Goal: Information Seeking & Learning: Find specific fact

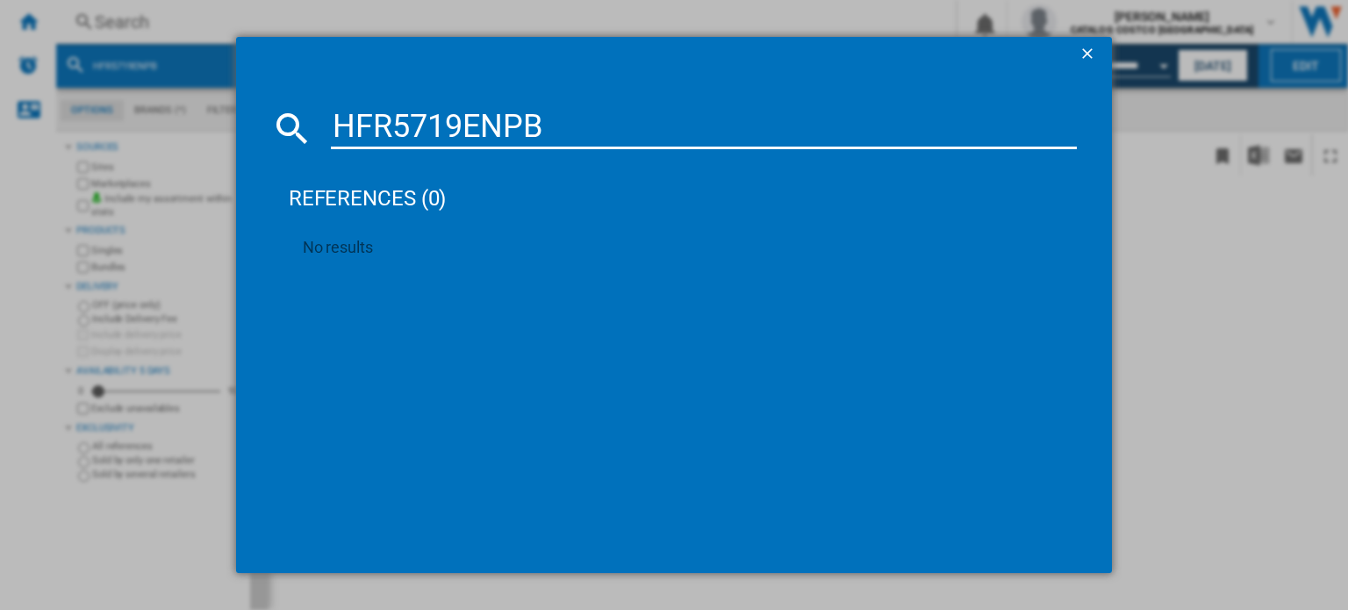
click at [0, 121] on div "HFR5719ENPB references (0) No results" at bounding box center [674, 305] width 1348 height 610
type input "WW11DG5B25ABEU"
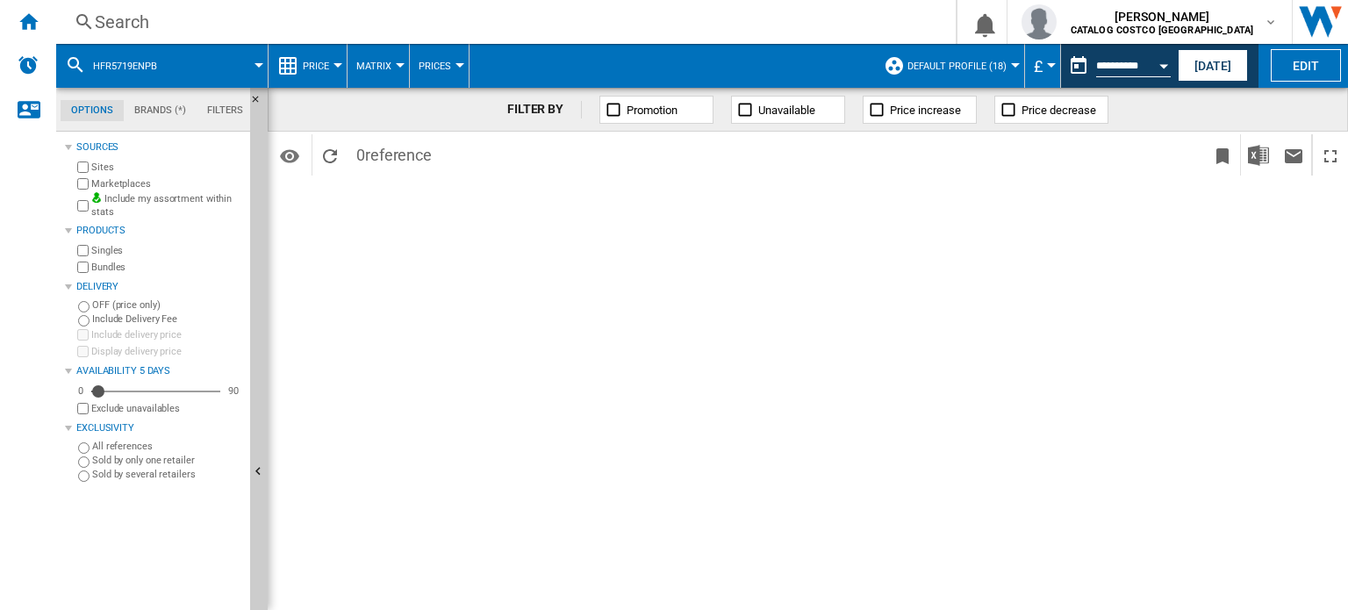
click at [162, 32] on div "Search" at bounding box center [503, 22] width 816 height 25
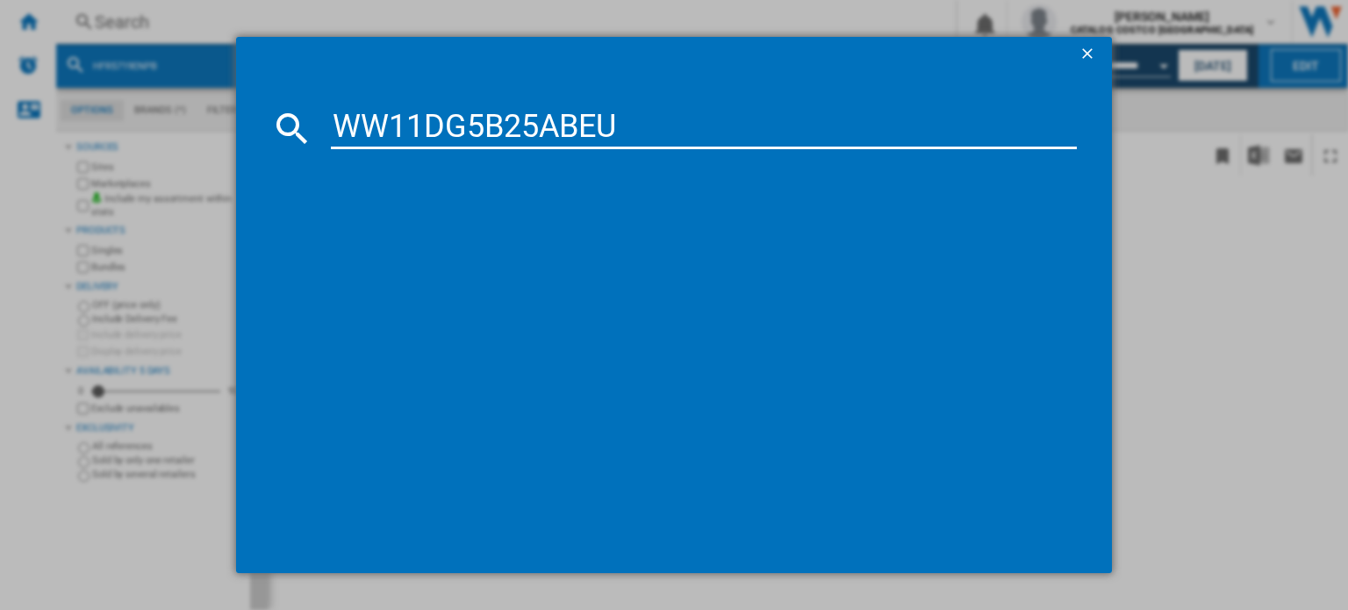
type input "WW11DG5B25ABEU"
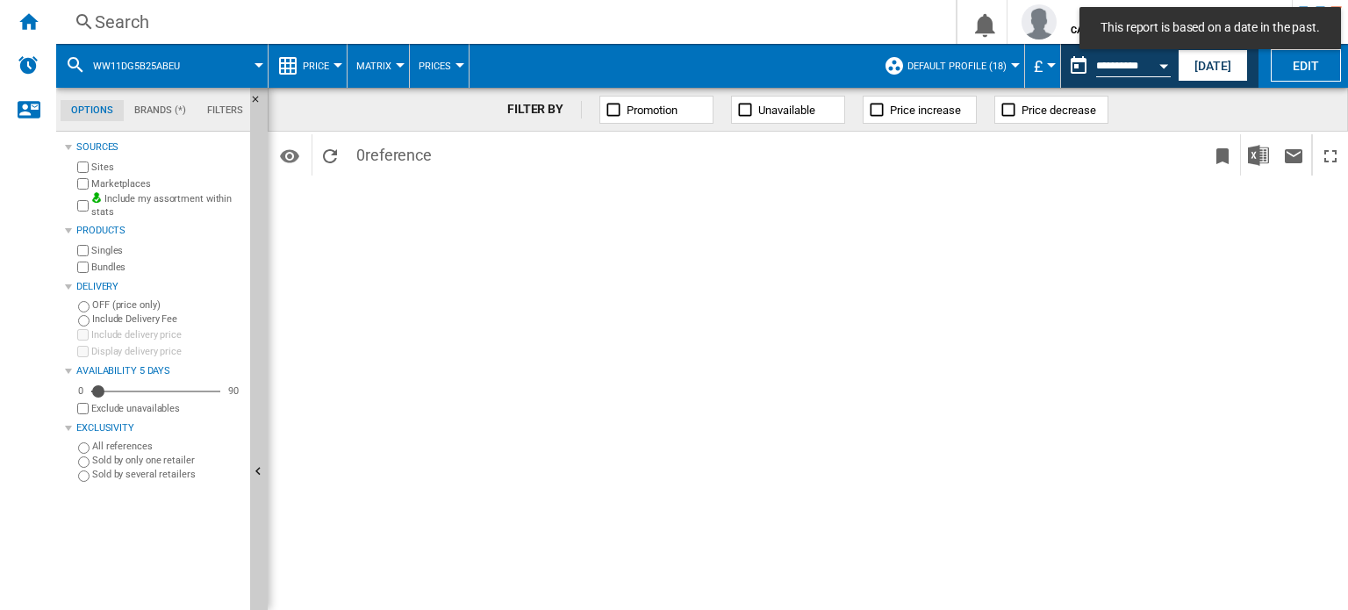
click at [308, 39] on div "Search Search 0 [PERSON_NAME] CATALOG COSTCO [GEOGRAPHIC_DATA] CATALOG COSTCO […" at bounding box center [702, 22] width 1292 height 44
click at [232, 32] on div "Search" at bounding box center [503, 22] width 816 height 25
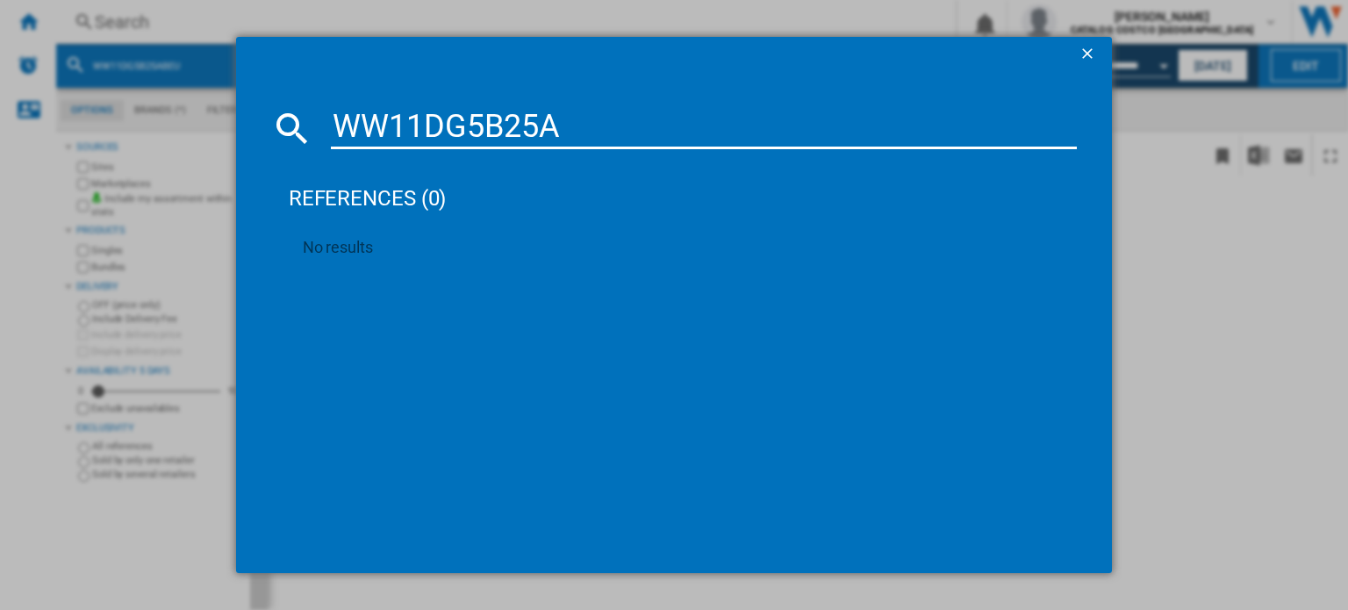
type input "WW11DG5B25"
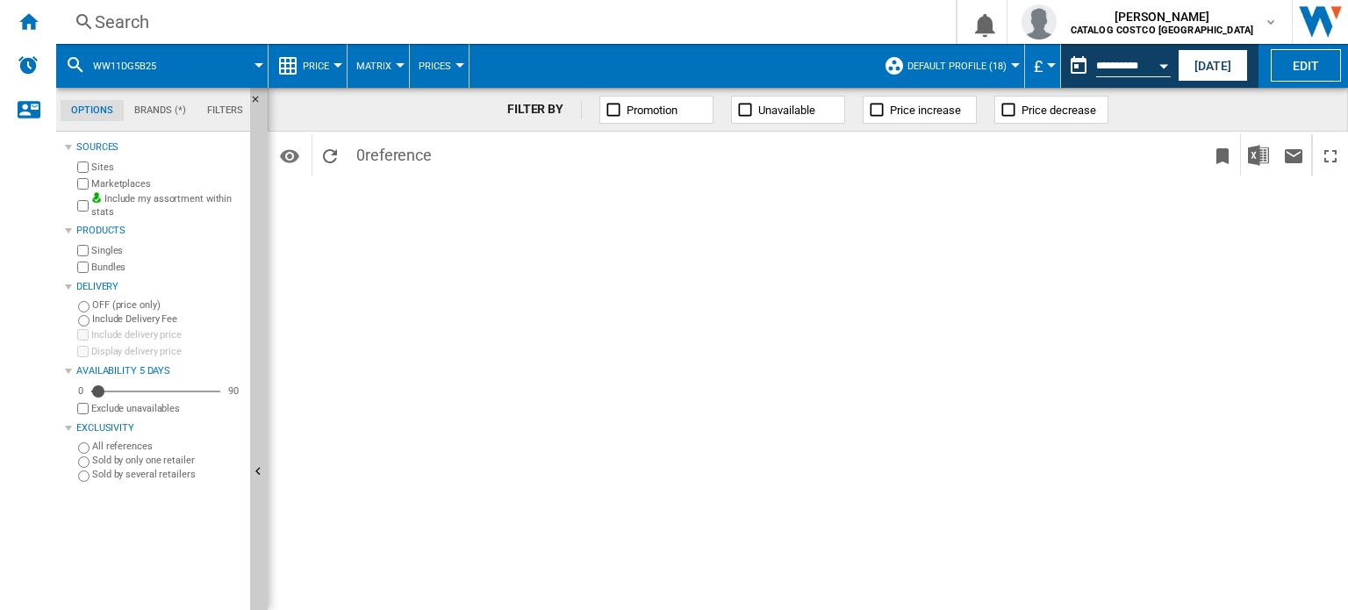
click at [304, 30] on div "Search" at bounding box center [503, 22] width 816 height 25
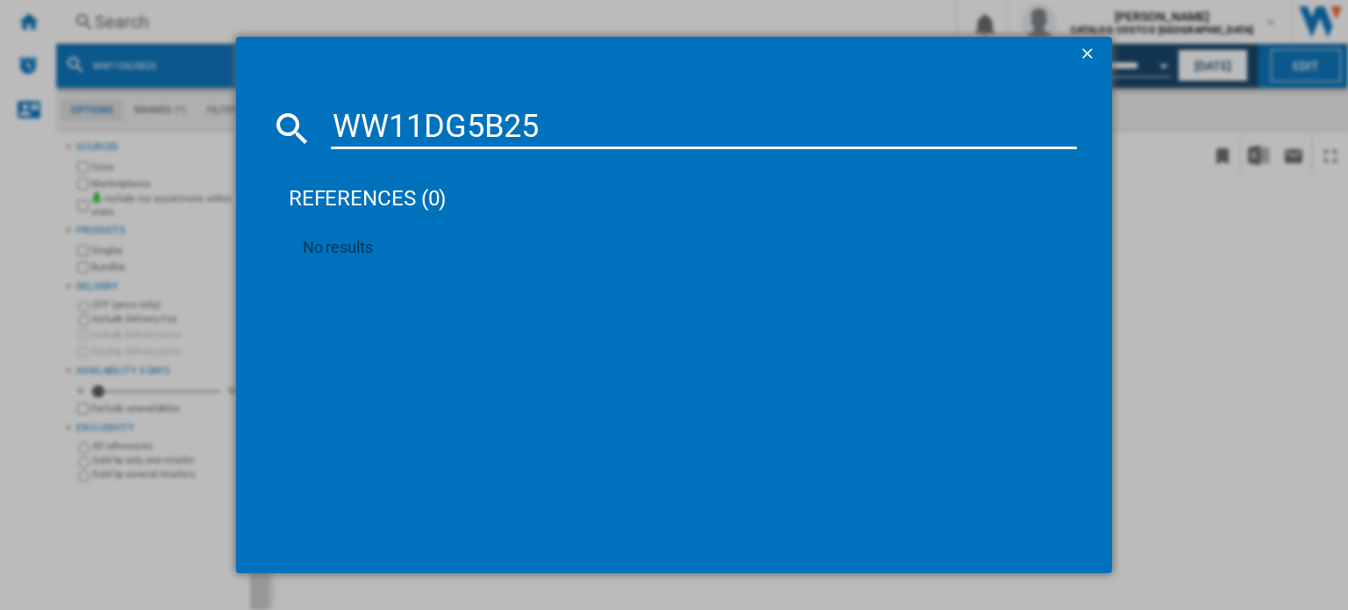
type input "WW11DG5B25"
click at [1089, 48] on ng-md-icon "getI18NText('BUTTONS.CLOSE_DIALOG')" at bounding box center [1089, 55] width 21 height 21
